Goal: Check status: Check status

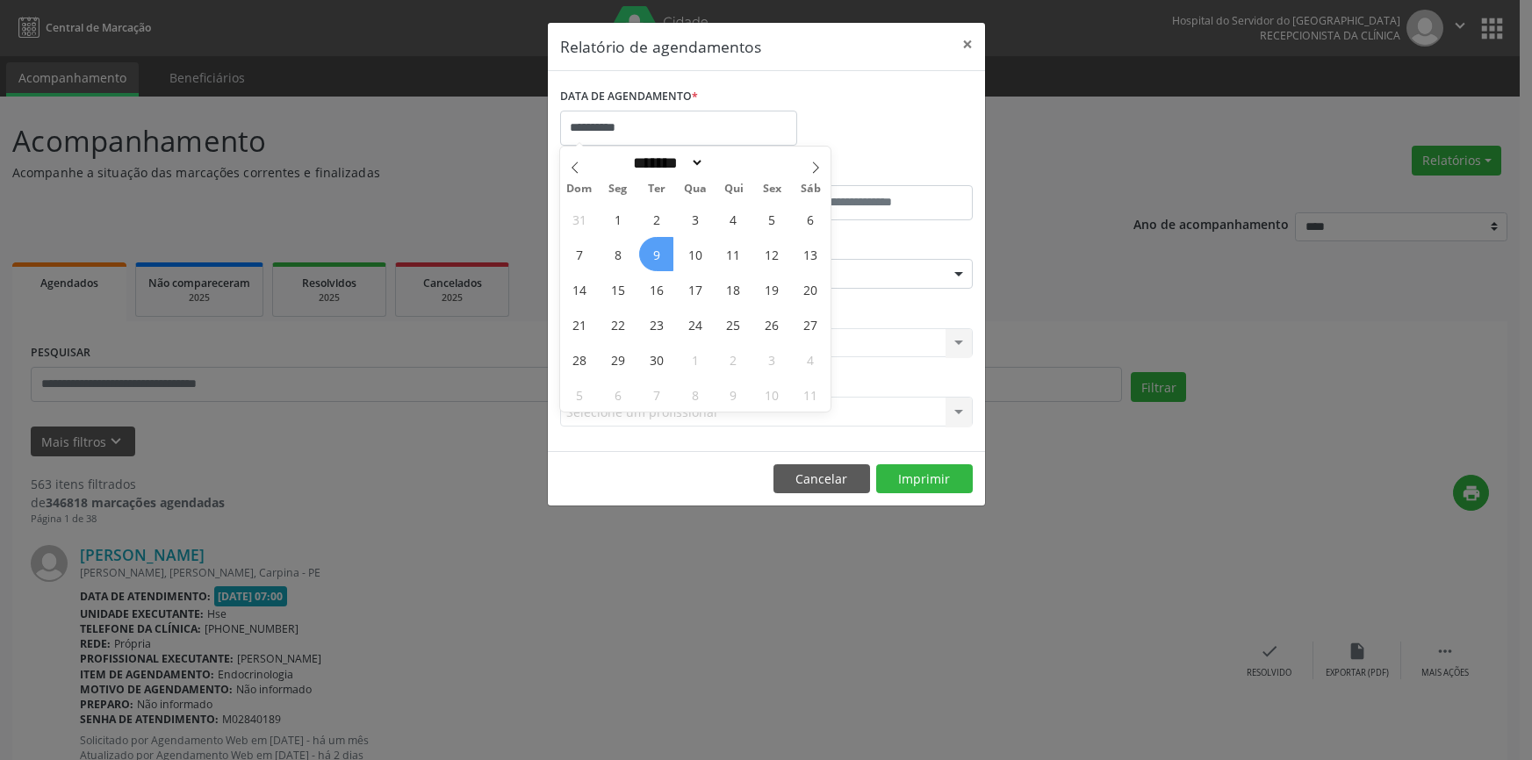
click at [649, 258] on span "9" at bounding box center [656, 254] width 34 height 34
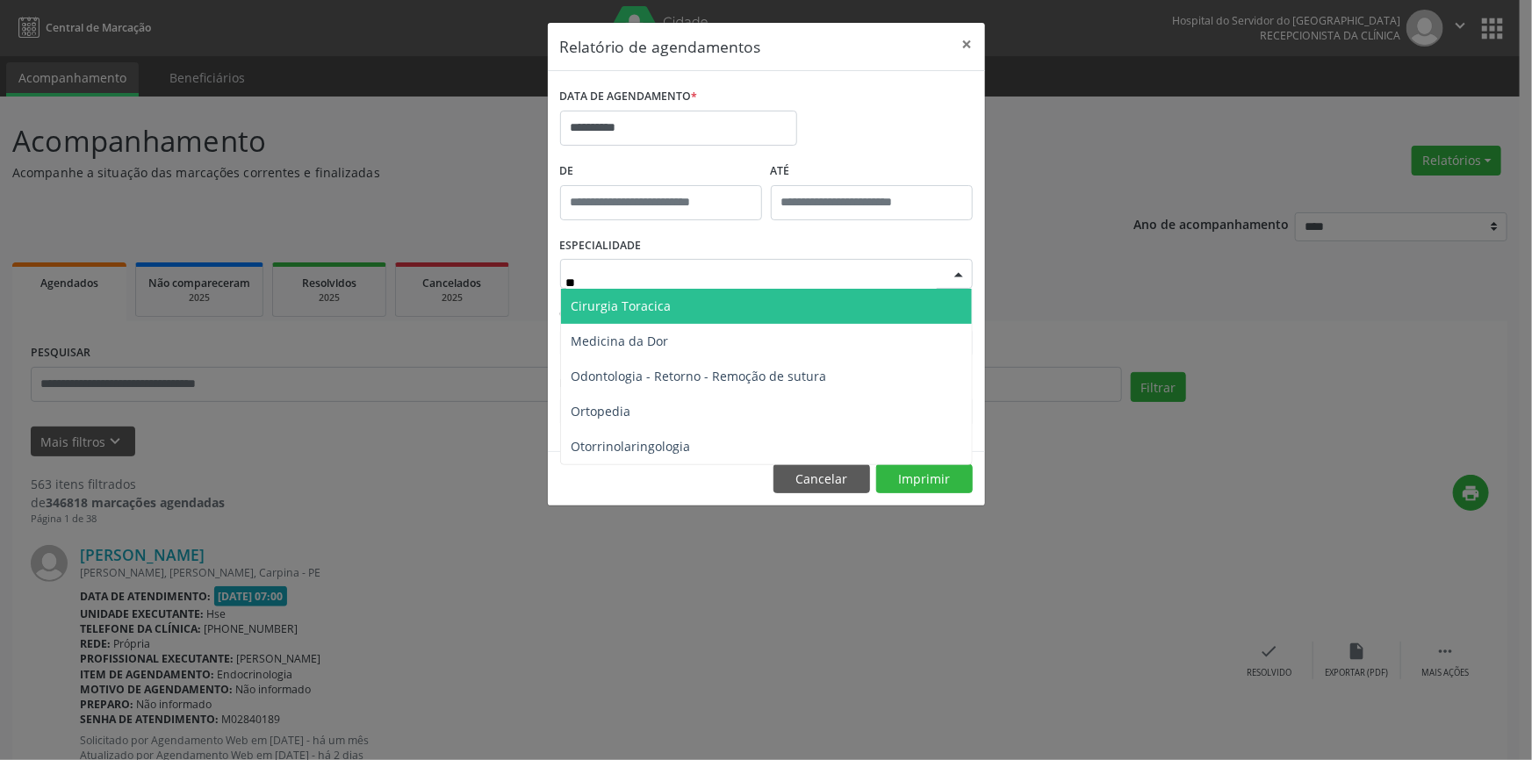
type input "***"
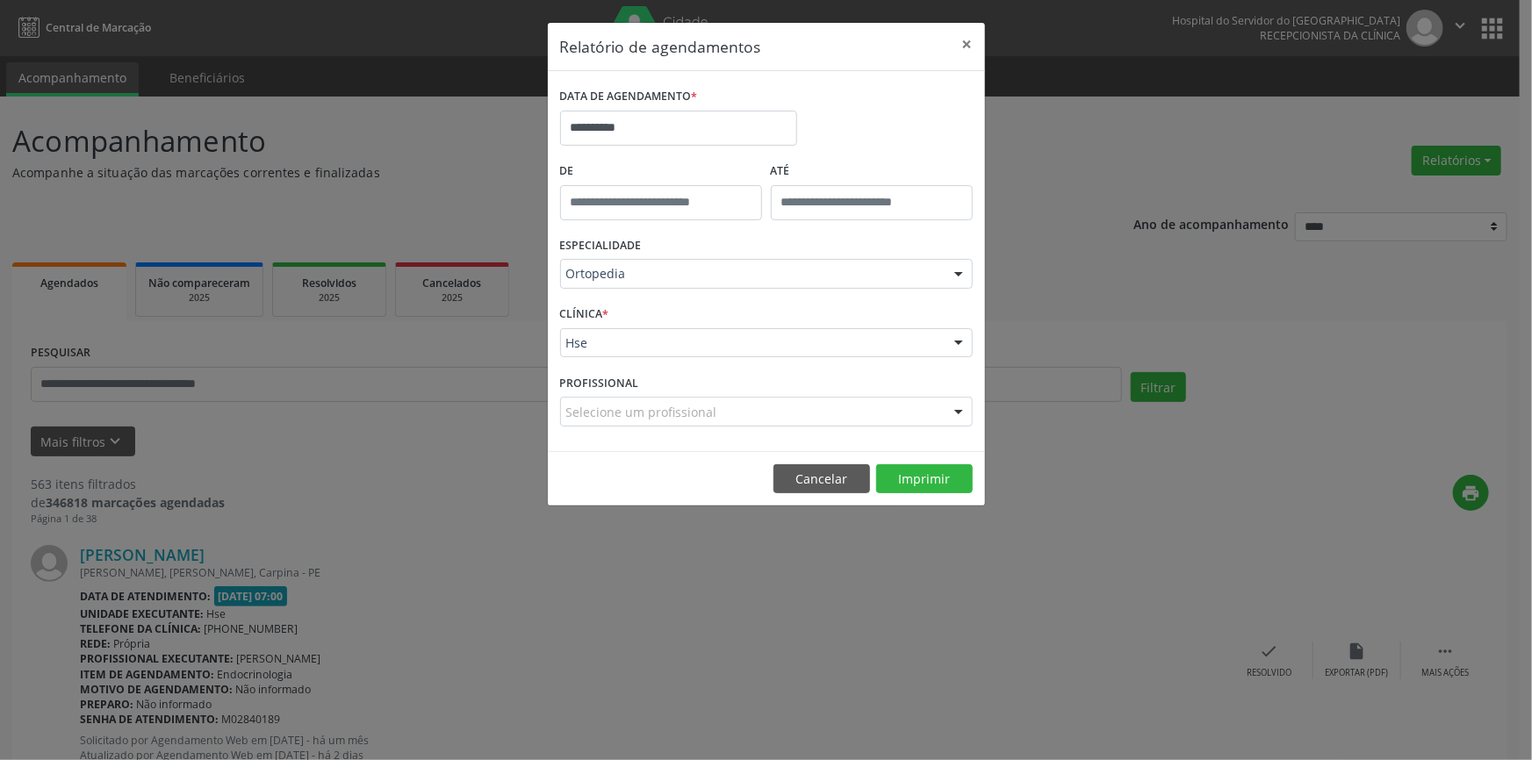
click at [704, 324] on div "CLÍNICA * Hse Hse Nenhum resultado encontrado para: " " Não há nenhuma opção pa…" at bounding box center [766, 335] width 421 height 68
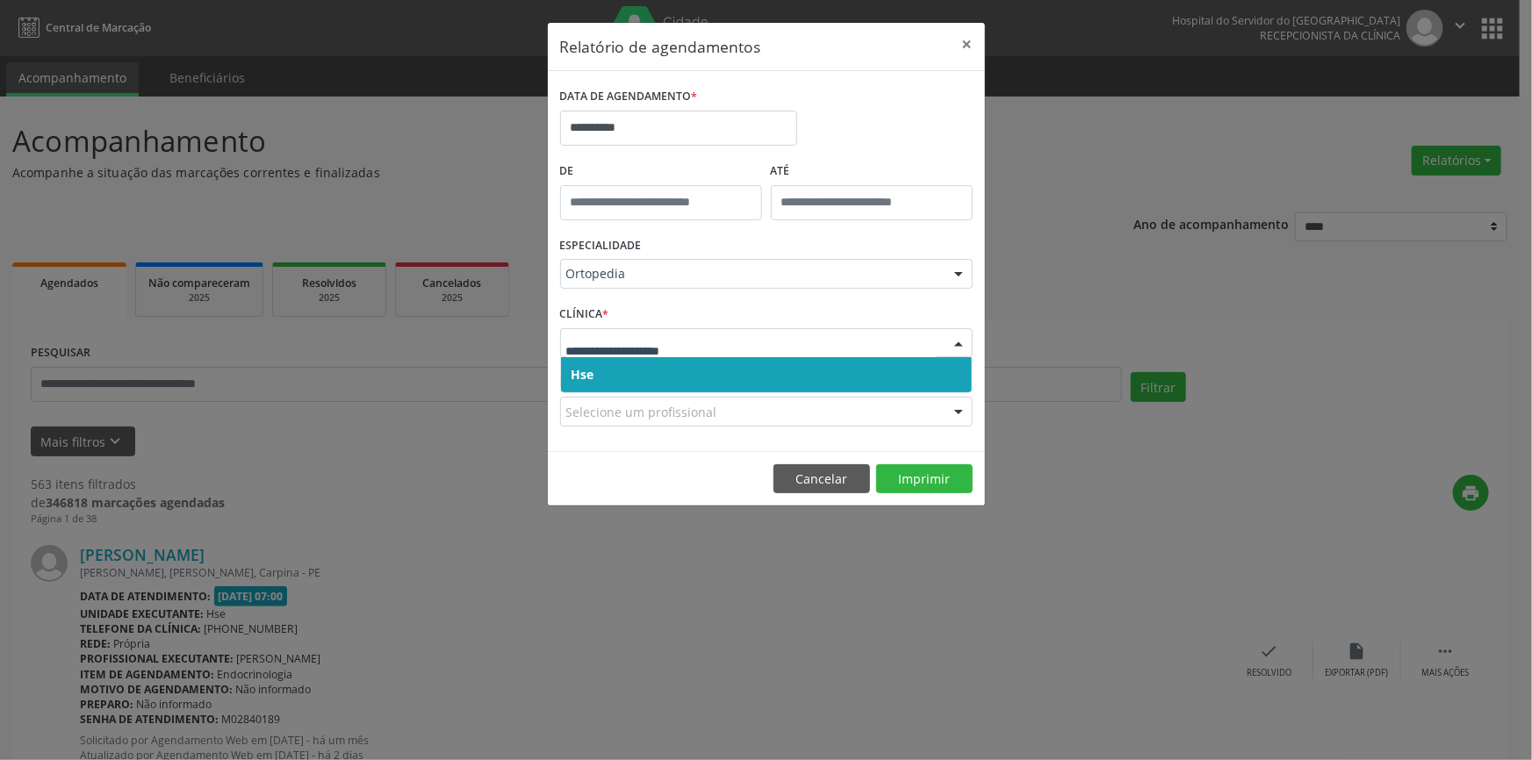
click at [688, 361] on span "Hse" at bounding box center [766, 374] width 411 height 35
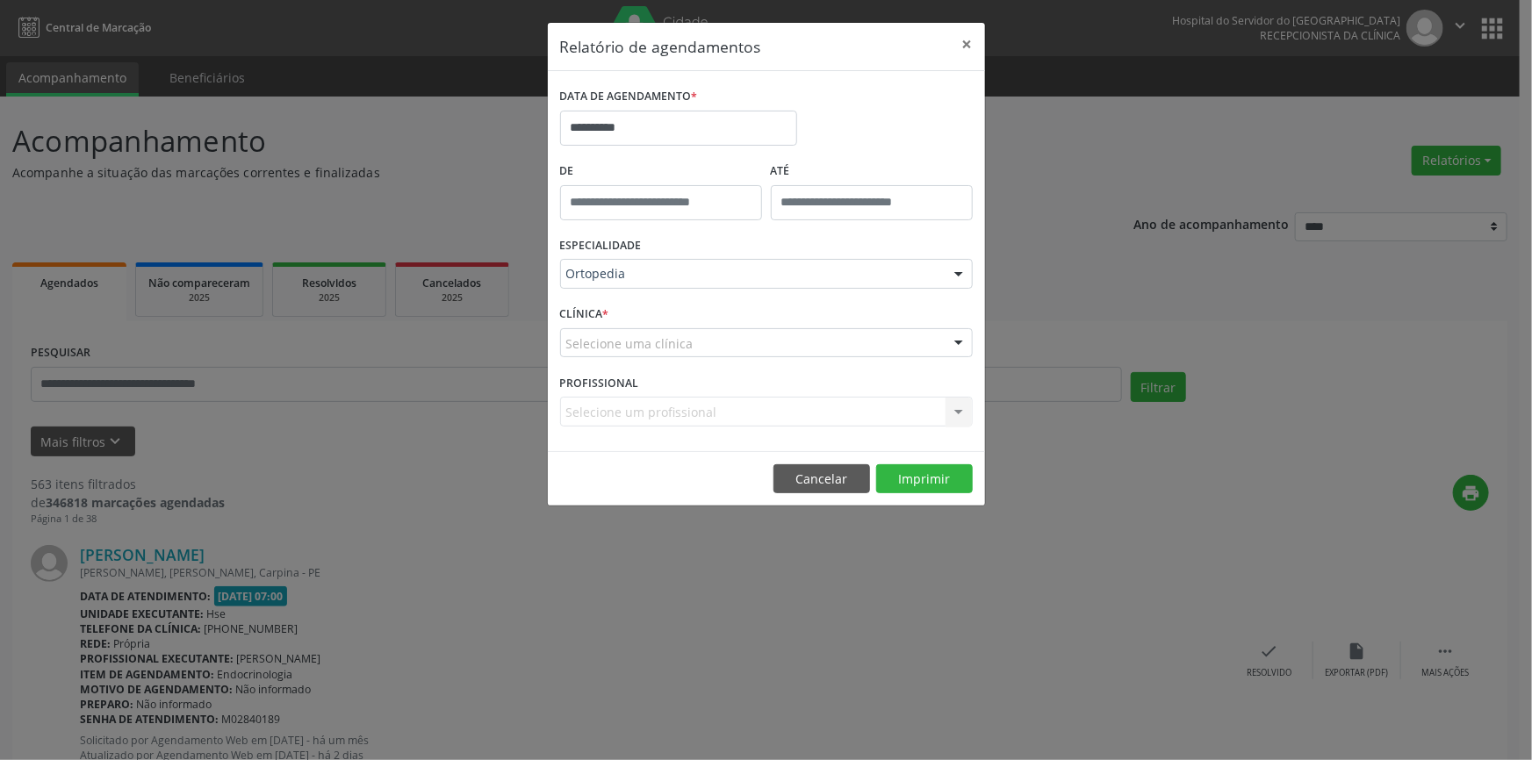
click at [696, 337] on div "Selecione uma clínica" at bounding box center [766, 343] width 413 height 30
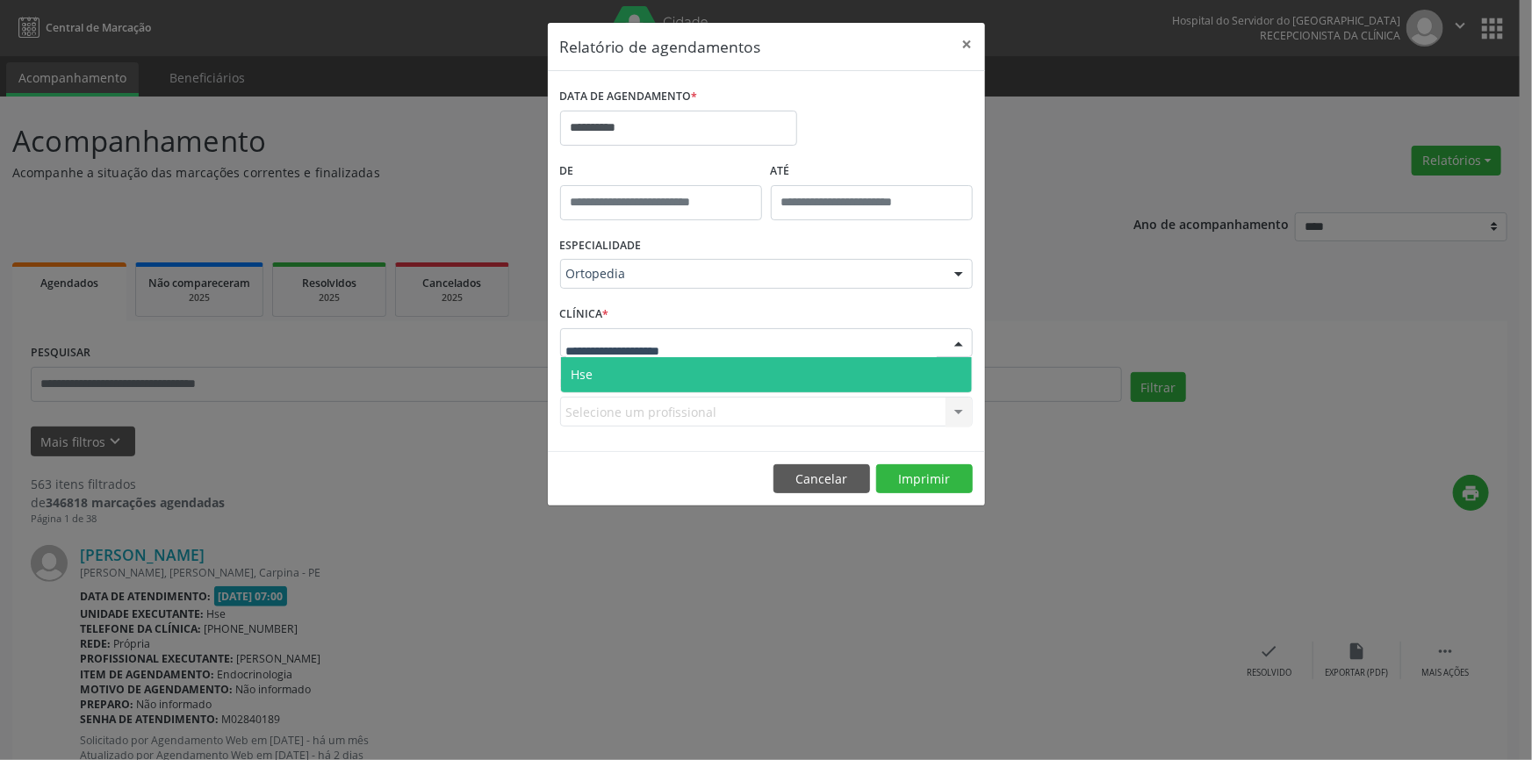
drag, startPoint x: 715, startPoint y: 385, endPoint x: 717, endPoint y: 376, distance: 10.0
click at [717, 380] on span "Hse" at bounding box center [766, 374] width 411 height 35
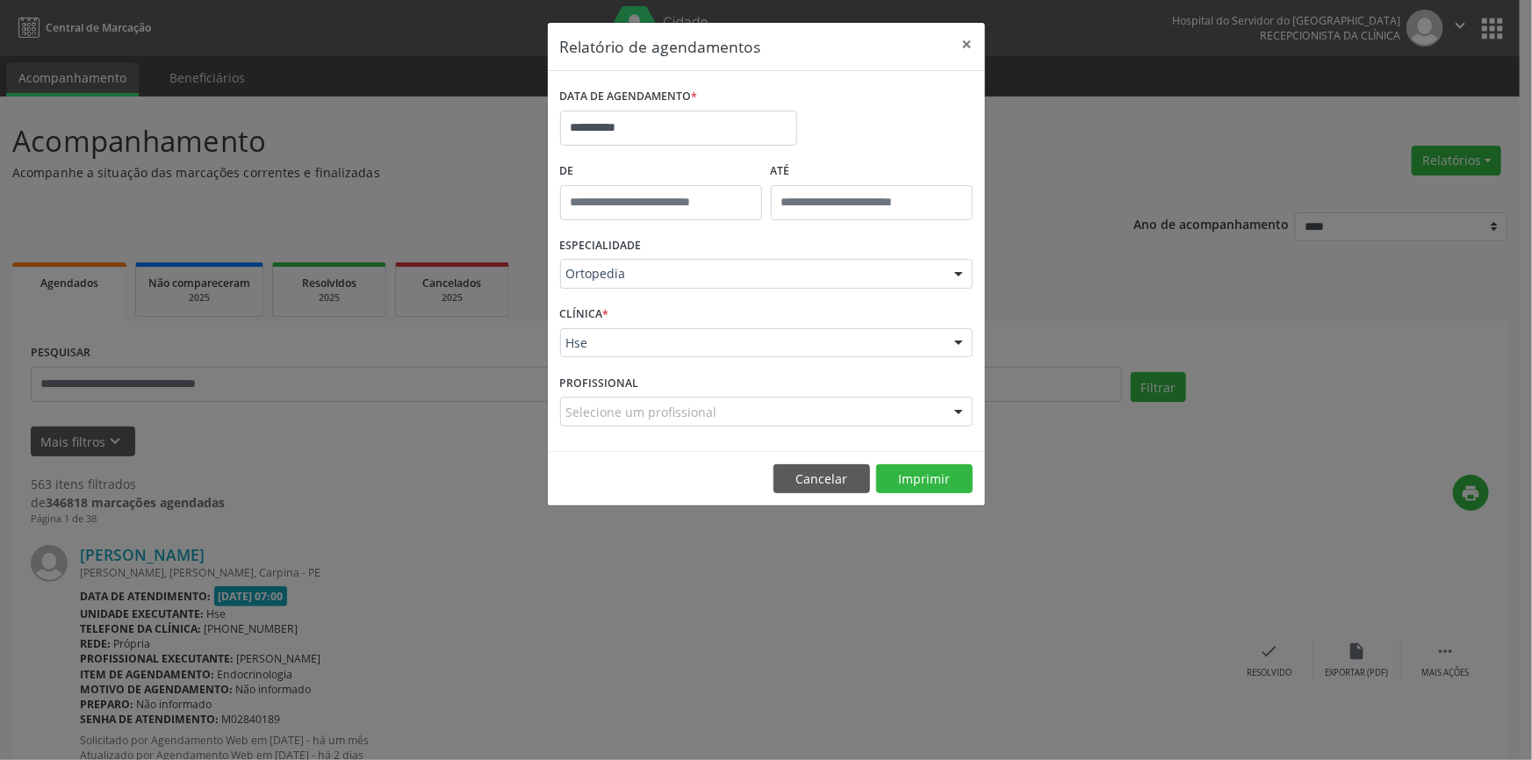
click at [720, 402] on div "Selecione um profissional" at bounding box center [766, 412] width 413 height 30
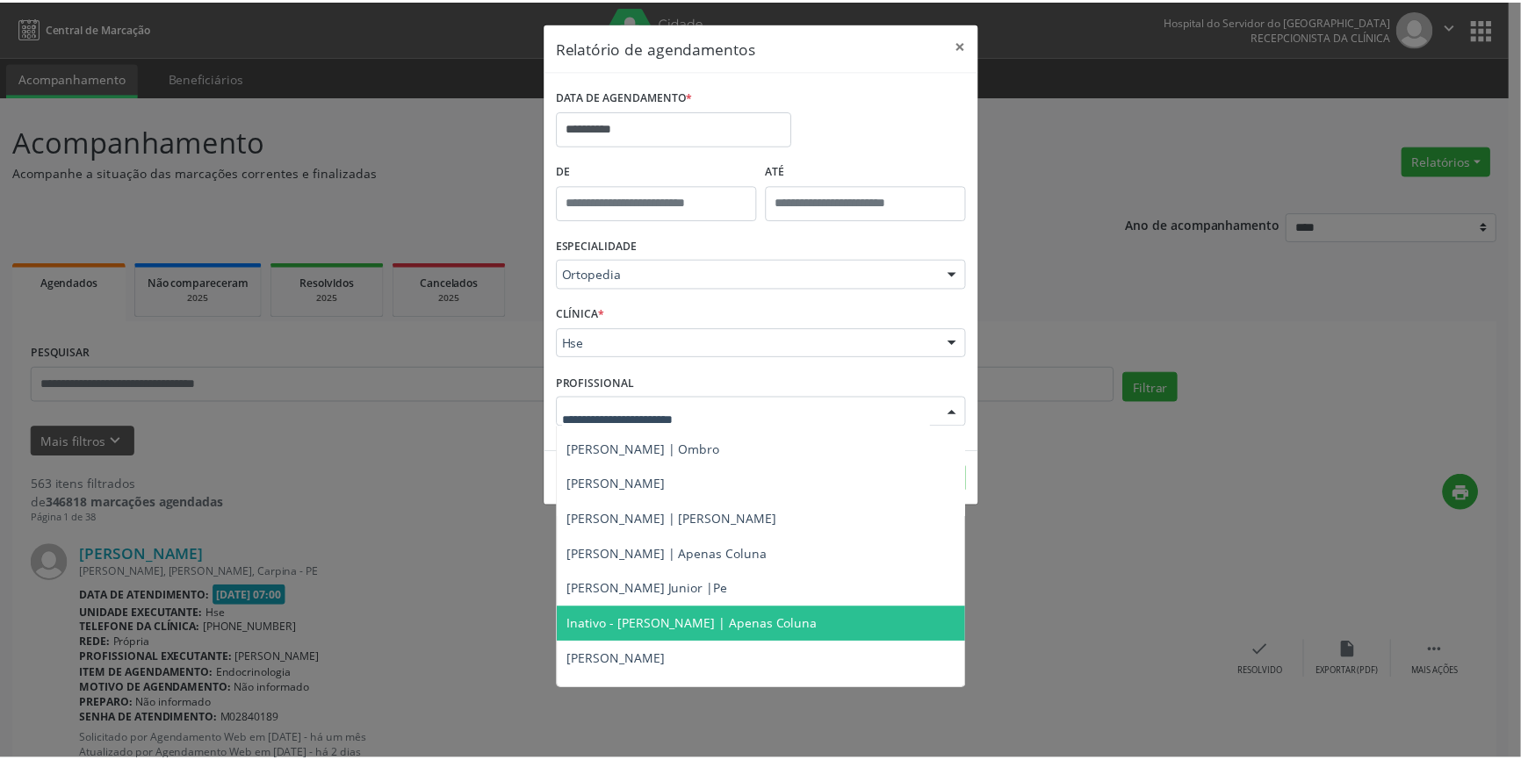
scroll to position [239, 0]
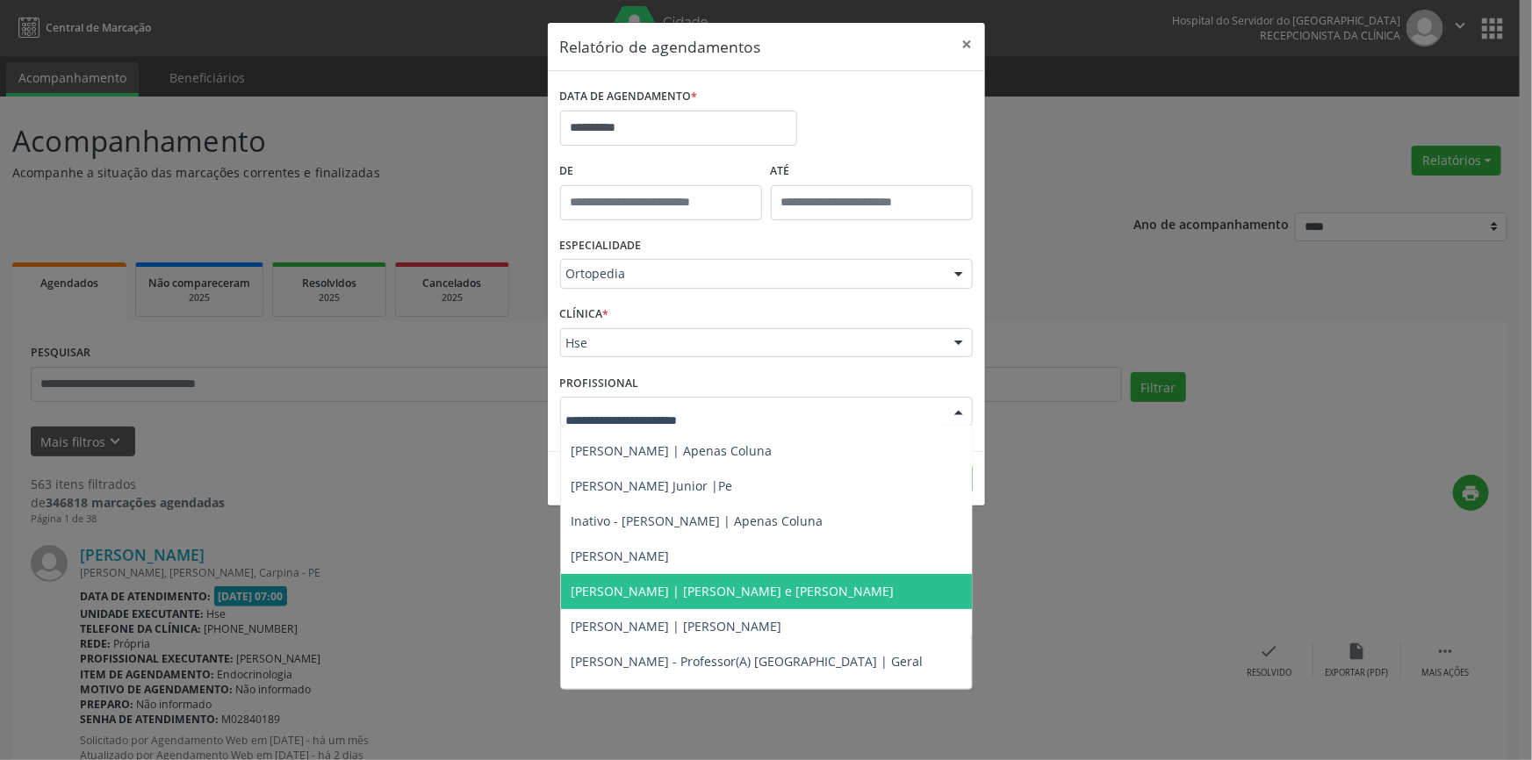
click at [755, 601] on span "[PERSON_NAME] | [PERSON_NAME] e [PERSON_NAME]" at bounding box center [856, 591] width 591 height 35
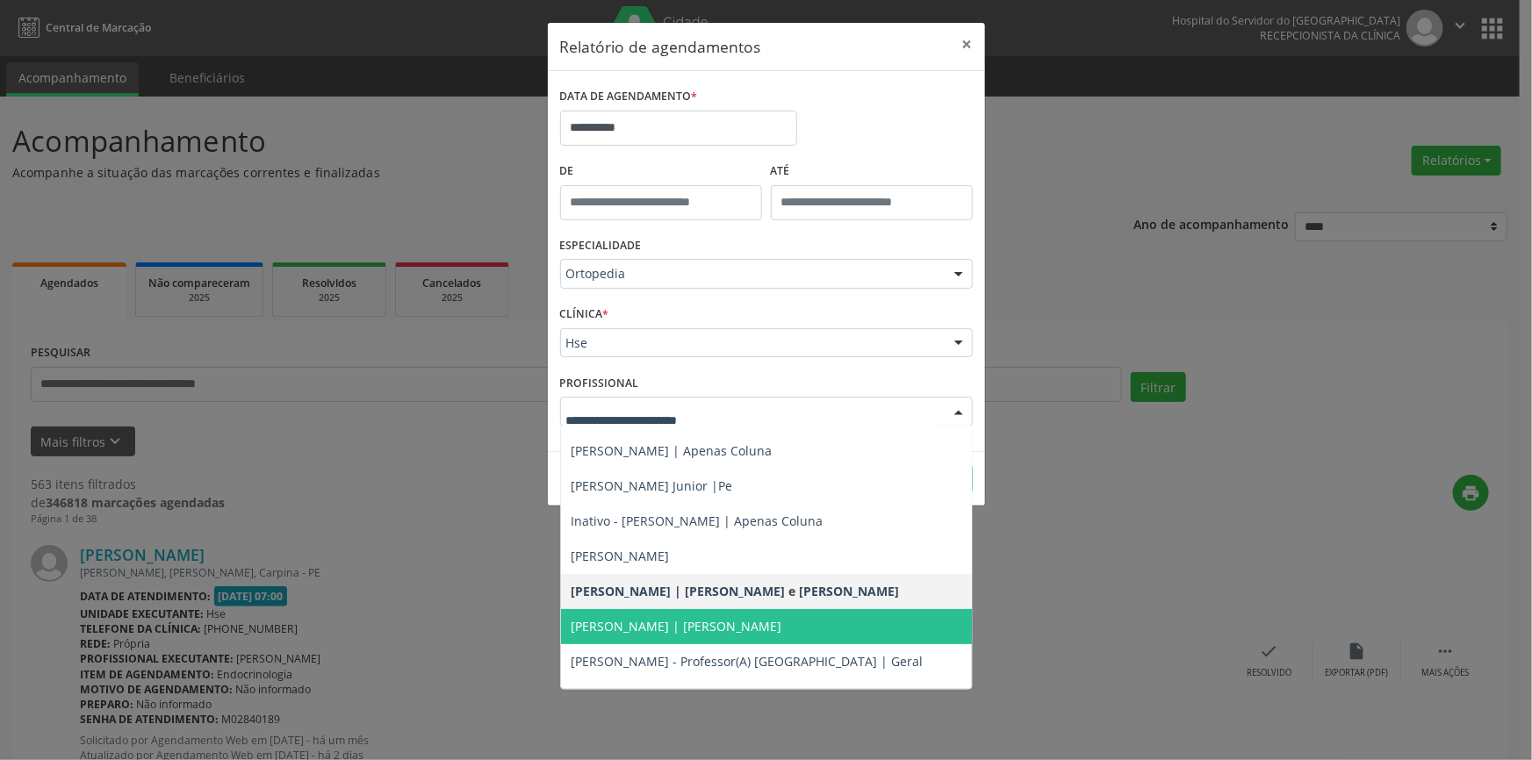
click at [723, 619] on span "[PERSON_NAME] | [PERSON_NAME]" at bounding box center [677, 626] width 211 height 17
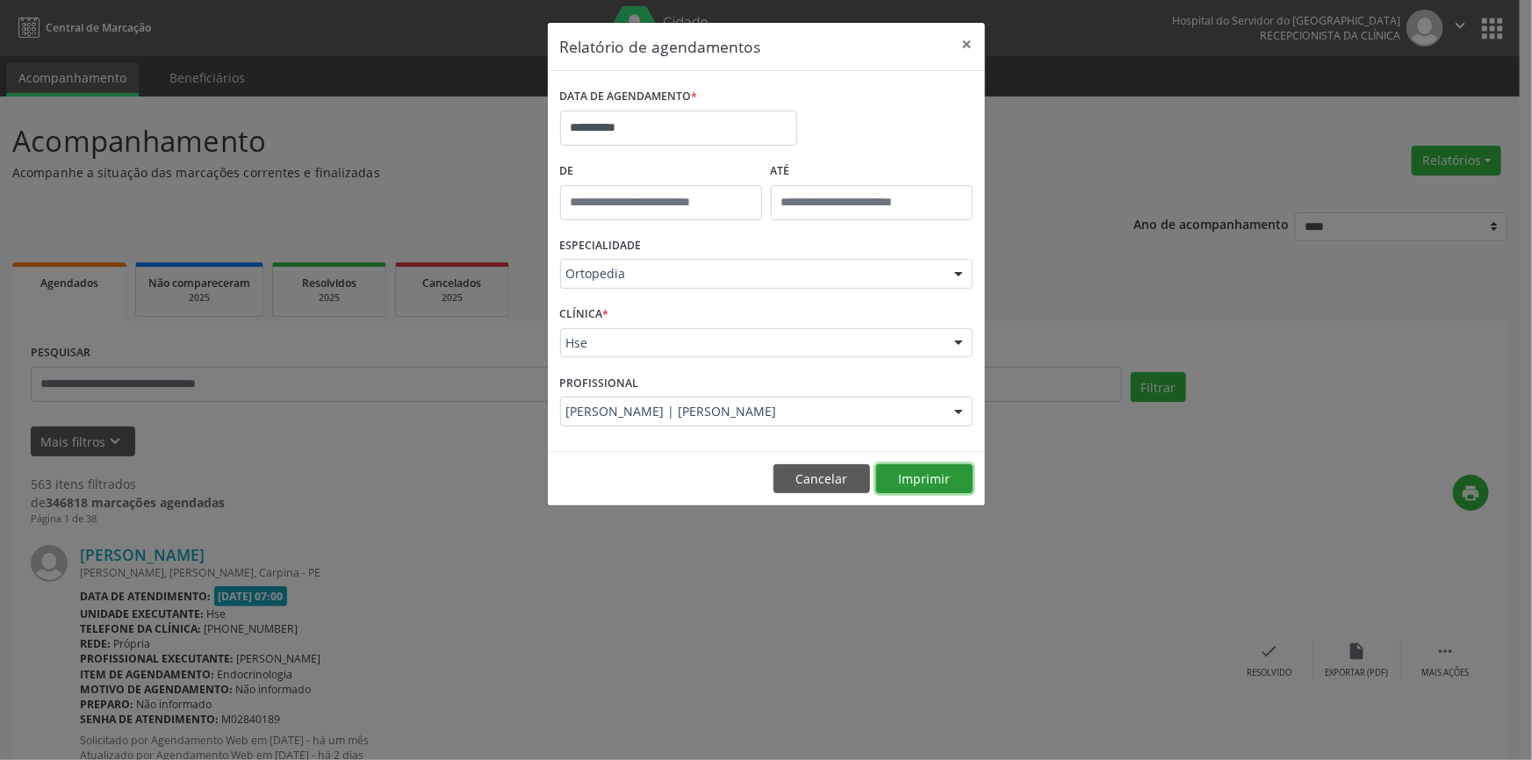
click at [906, 485] on button "Imprimir" at bounding box center [924, 479] width 97 height 30
click at [953, 47] on button "×" at bounding box center [967, 44] width 35 height 43
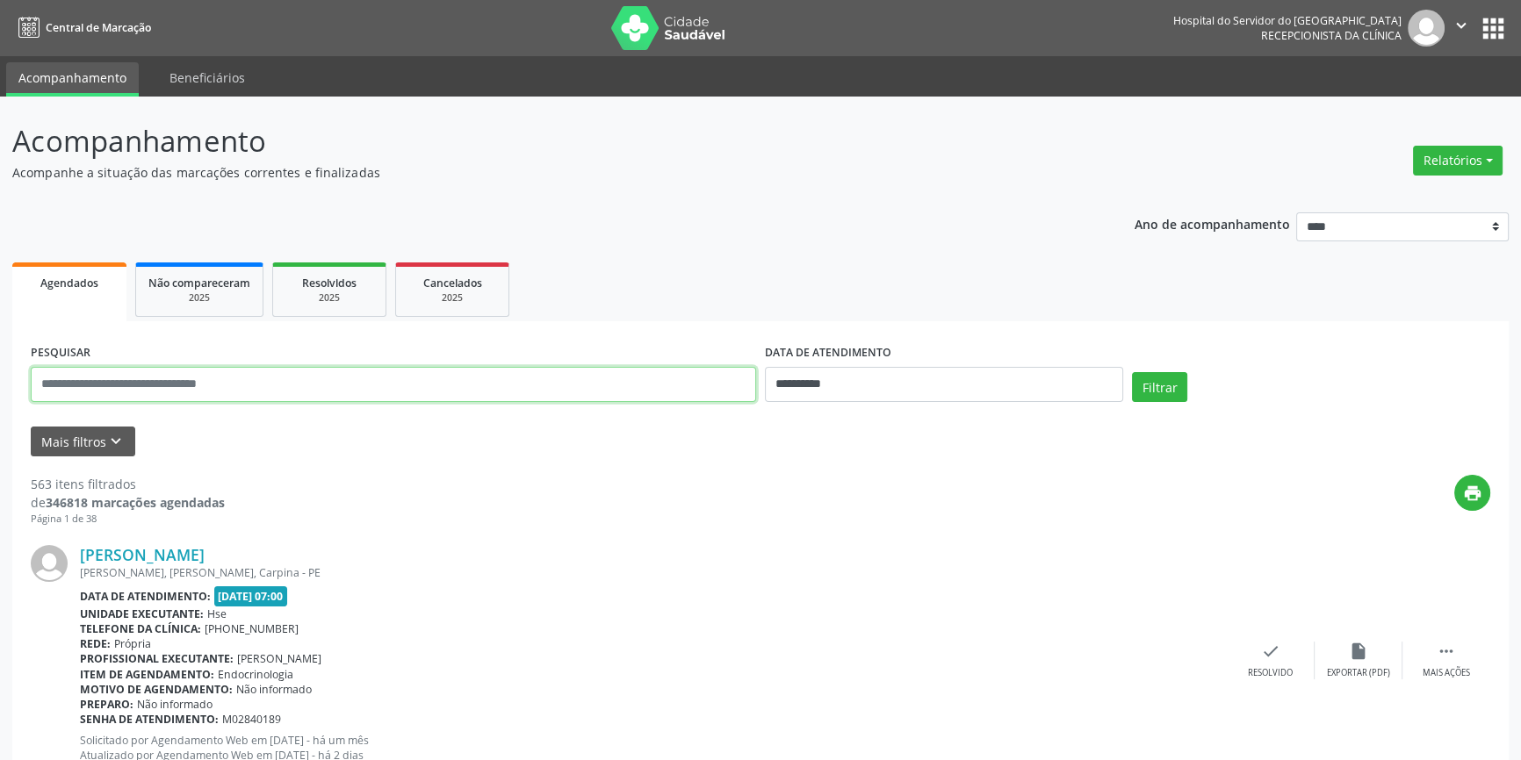
click at [278, 383] on input "text" at bounding box center [393, 384] width 725 height 35
drag, startPoint x: 98, startPoint y: 385, endPoint x: 91, endPoint y: 378, distance: 9.9
click at [98, 385] on input "text" at bounding box center [393, 384] width 725 height 35
